Goal: Use online tool/utility: Utilize a website feature to perform a specific function

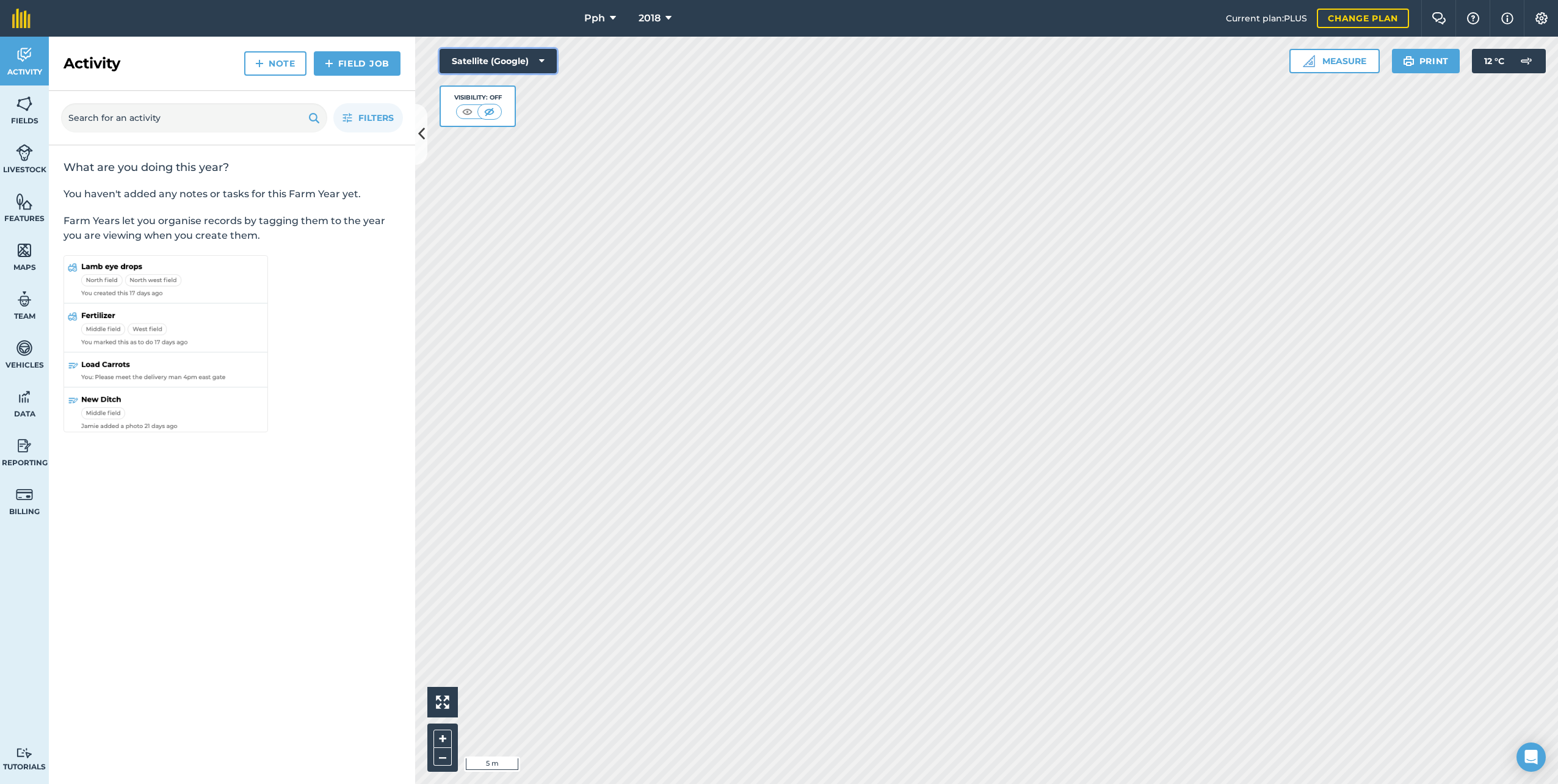
click at [541, 54] on button "Satellite (Google)" at bounding box center [498, 60] width 117 height 24
click at [518, 87] on button "Satellite (Azure)" at bounding box center [498, 85] width 117 height 24
click at [470, 113] on img at bounding box center [467, 111] width 15 height 13
click at [486, 109] on img at bounding box center [488, 111] width 15 height 13
click at [545, 56] on button "Satellite (Azure)" at bounding box center [498, 60] width 117 height 24
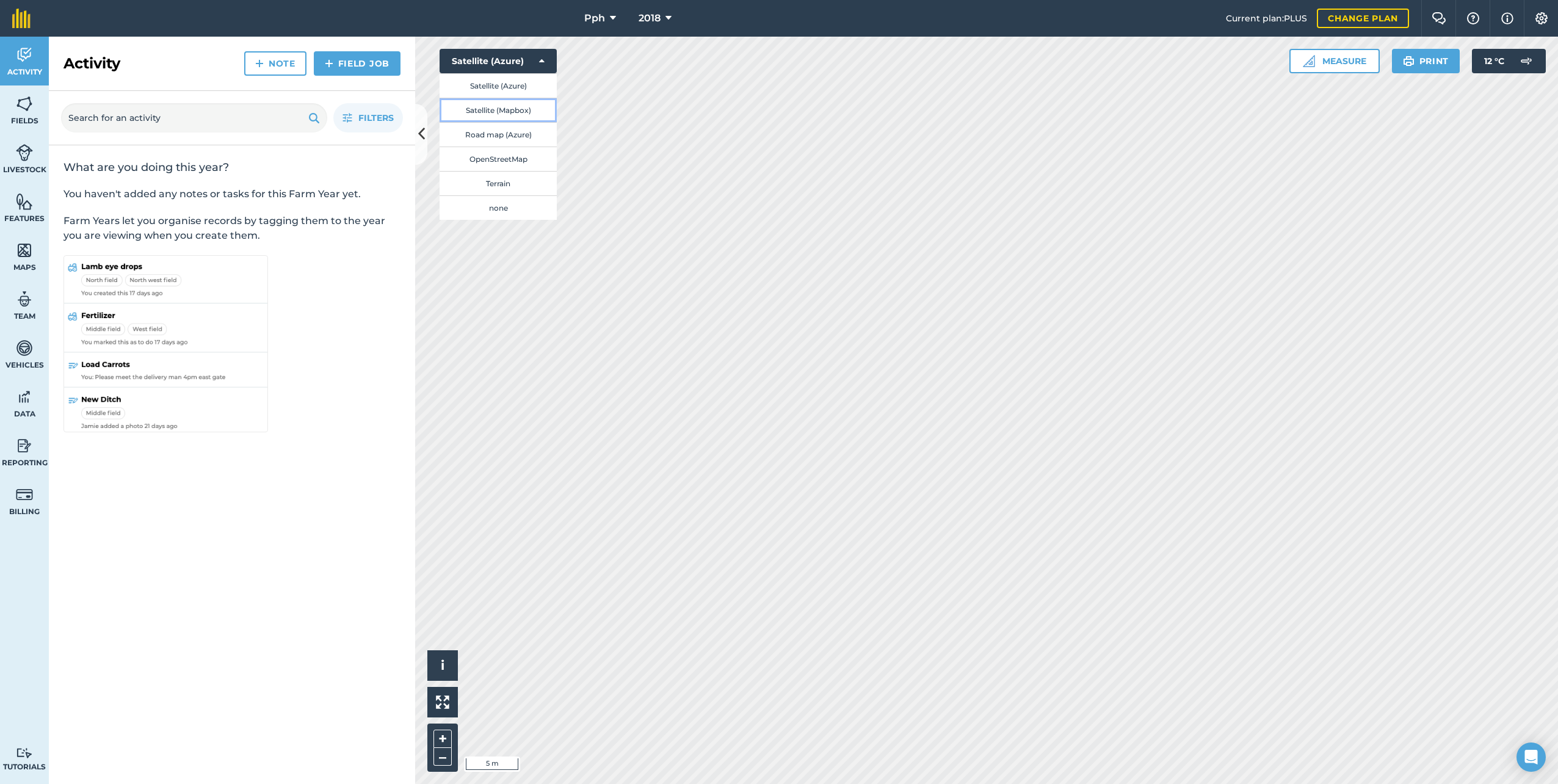
click at [510, 108] on button "Satellite (Mapbox)" at bounding box center [498, 110] width 117 height 24
click at [535, 61] on button "Satellite (Mapbox)" at bounding box center [498, 60] width 117 height 24
click at [534, 61] on button "Satellite (Mapbox)" at bounding box center [498, 60] width 117 height 24
click at [544, 59] on icon at bounding box center [541, 61] width 6 height 13
click at [495, 88] on button "Satellite (Azure)" at bounding box center [498, 85] width 117 height 24
